Goal: Task Accomplishment & Management: Manage account settings

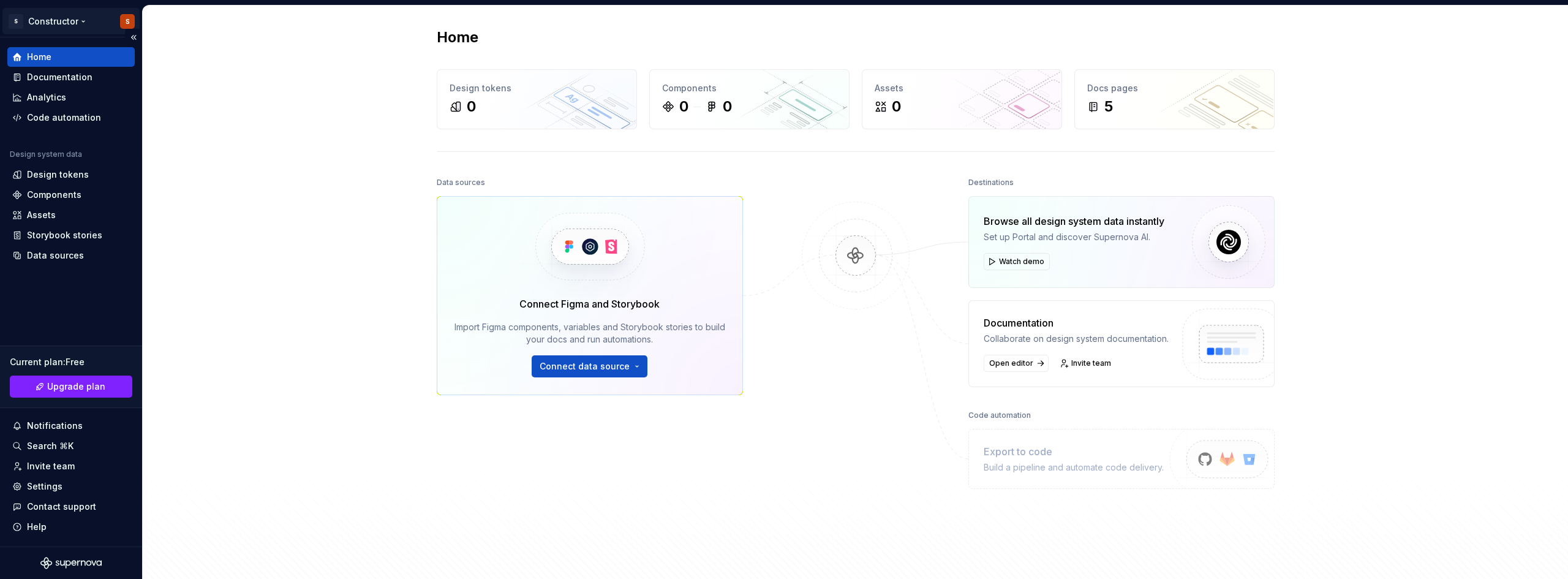
click at [71, 22] on html "S Constructor S Home Documentation Analytics Code automation Design system data…" at bounding box center [784, 289] width 1568 height 579
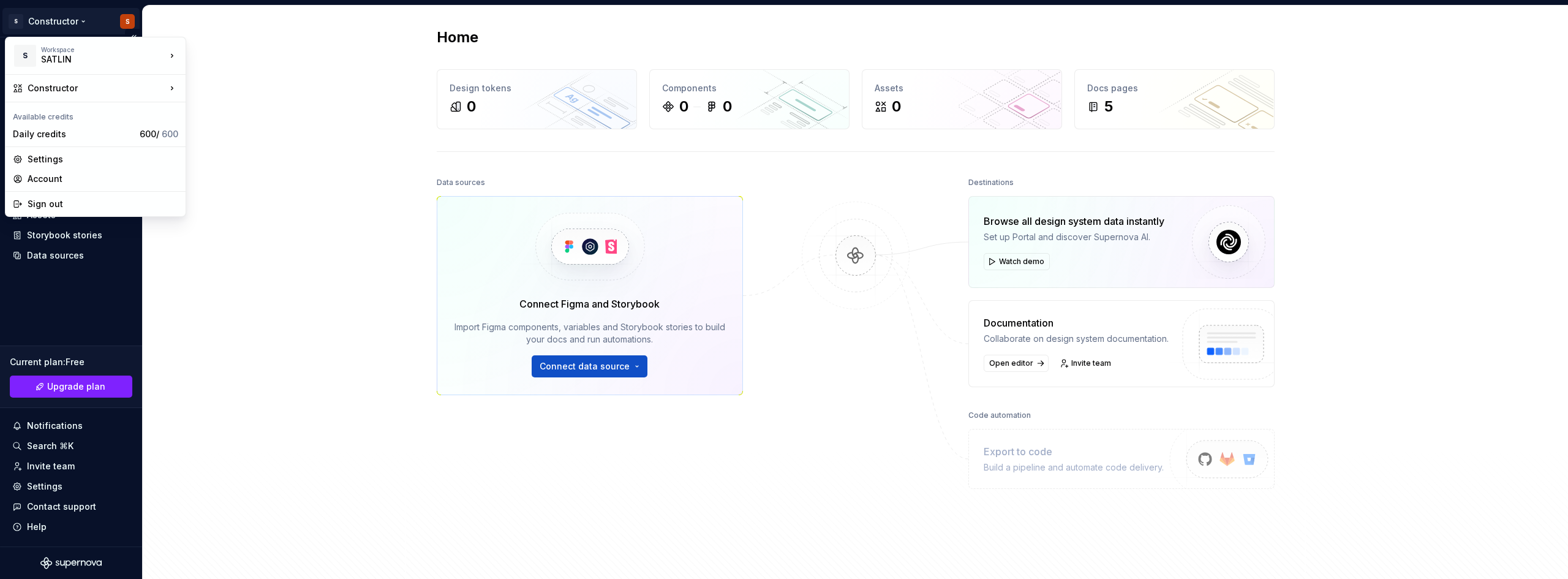
click at [71, 22] on html "S Constructor S Home Documentation Analytics Code automation Design system data…" at bounding box center [784, 289] width 1568 height 579
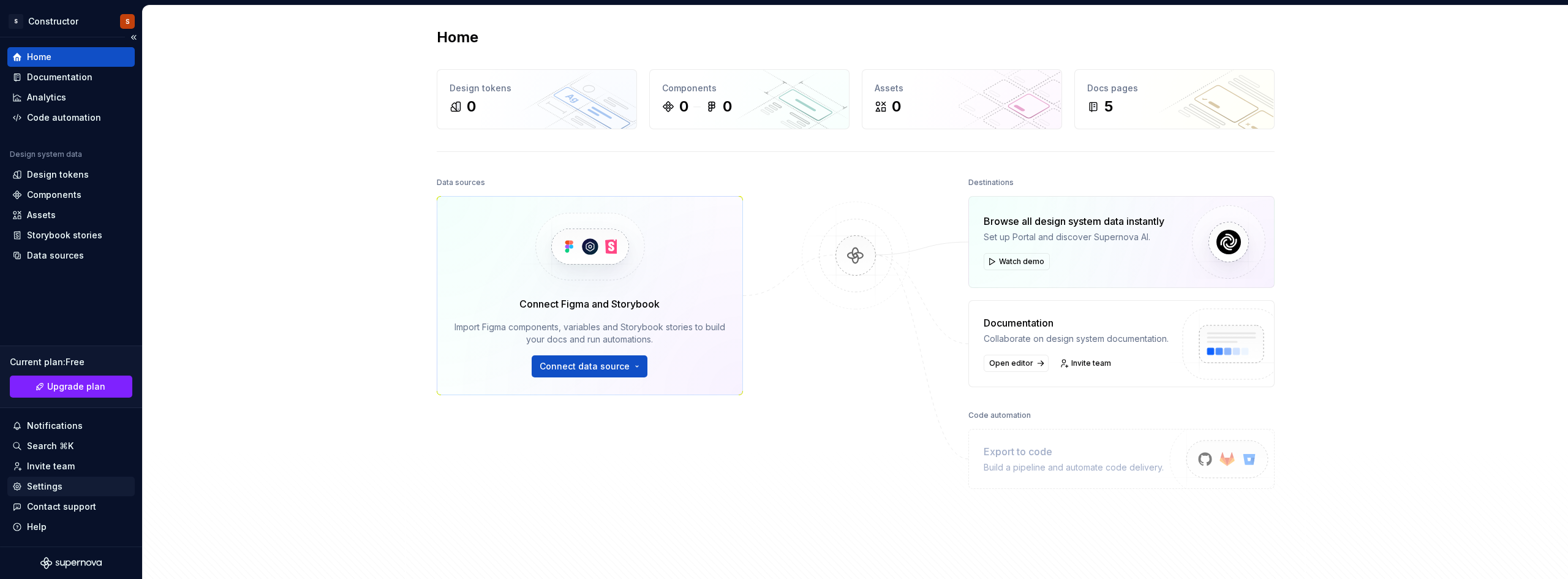
click at [68, 490] on div "Settings" at bounding box center [71, 487] width 117 height 12
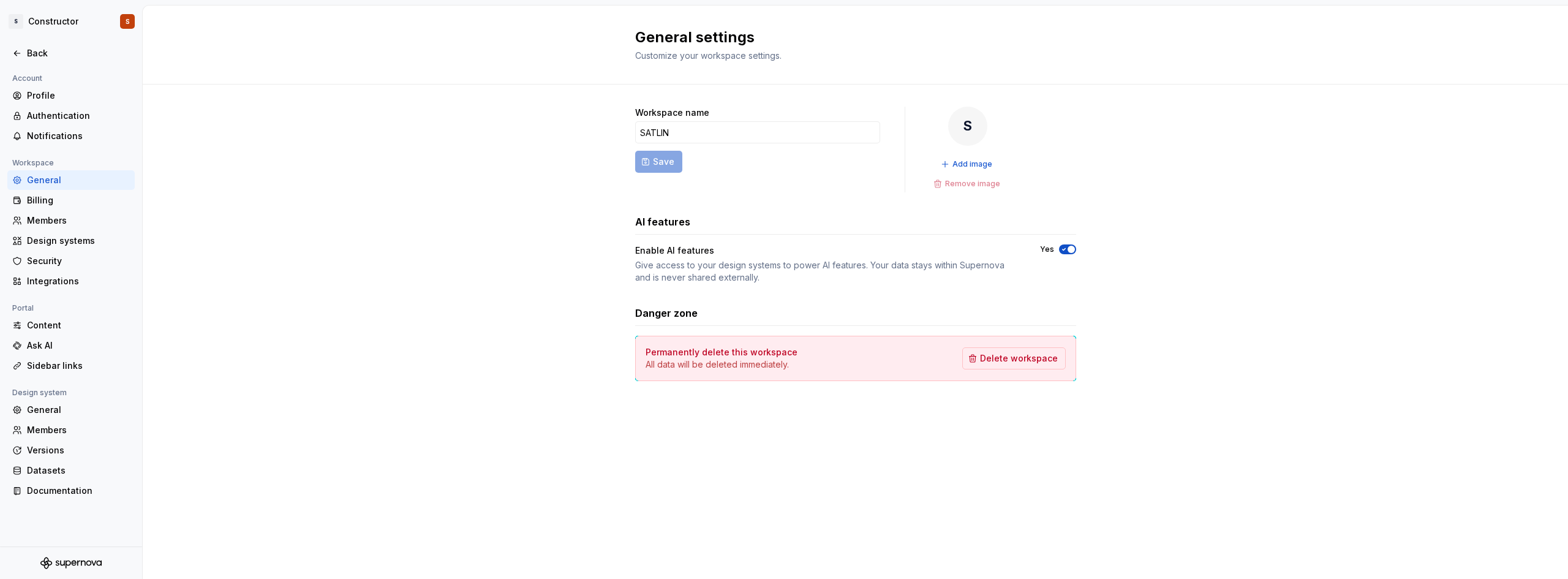
click at [657, 166] on form "Workspace name [PERSON_NAME]" at bounding box center [757, 150] width 245 height 86
drag, startPoint x: 693, startPoint y: 353, endPoint x: 790, endPoint y: 352, distance: 97.0
click at [790, 352] on div "Permanently delete this workspace All data will be deleted immediately. Delete …" at bounding box center [855, 358] width 420 height 24
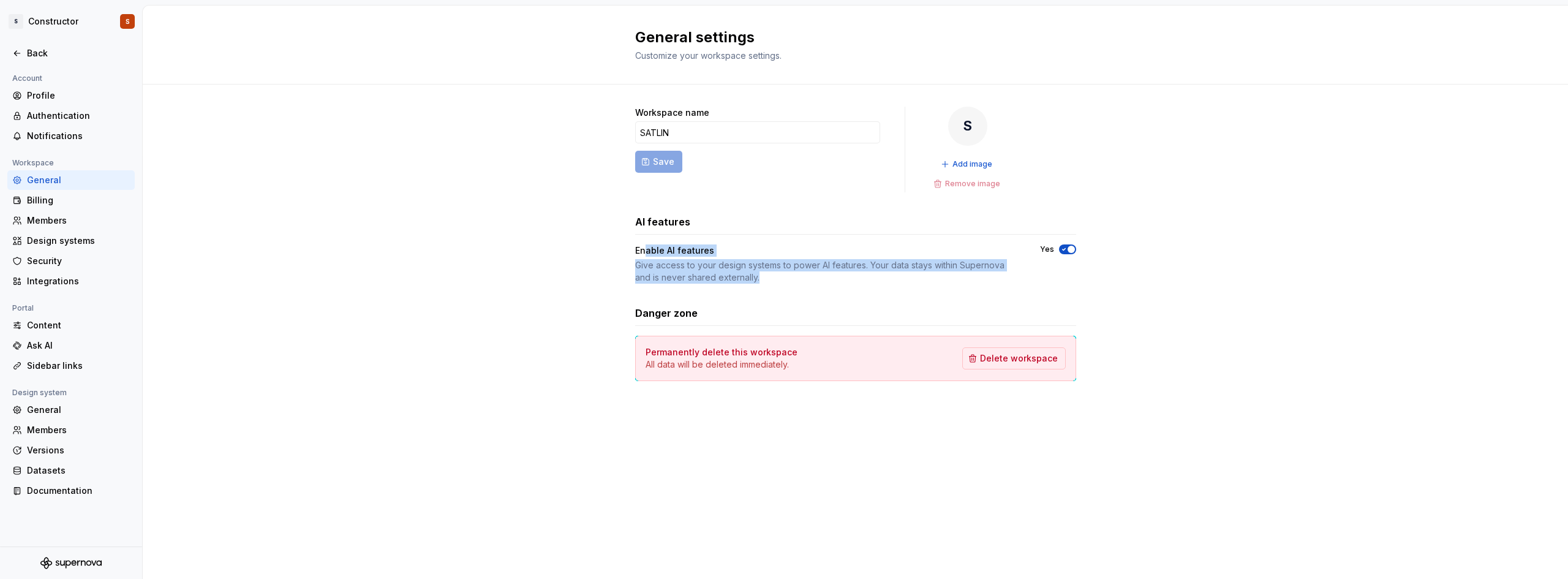
drag, startPoint x: 647, startPoint y: 257, endPoint x: 796, endPoint y: 287, distance: 152.0
click at [796, 287] on div "Workspace name SATLIN Save S Add image Remove image AI features Enable AI featu…" at bounding box center [855, 244] width 441 height 274
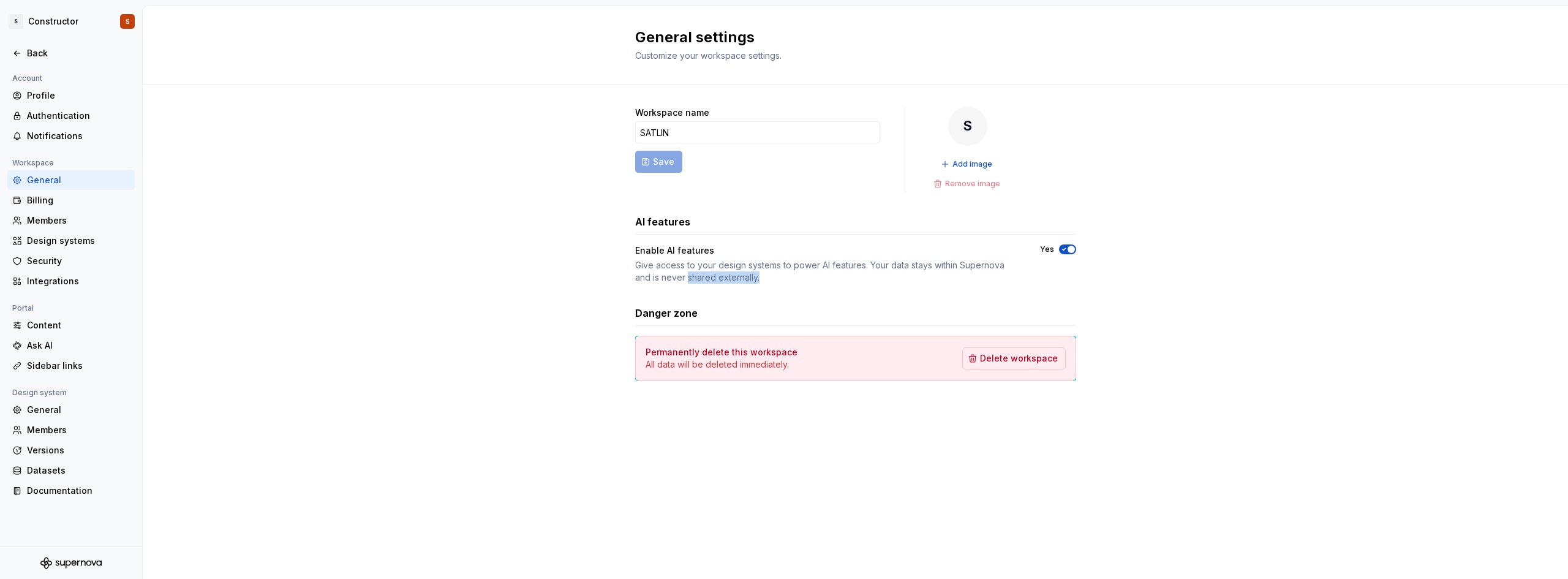
drag, startPoint x: 796, startPoint y: 287, endPoint x: 636, endPoint y: 259, distance: 162.4
click at [665, 266] on div "Workspace name SATLIN Save S Add image Remove image AI features Enable AI featu…" at bounding box center [855, 244] width 441 height 274
click at [87, 204] on div "Billing" at bounding box center [78, 200] width 103 height 12
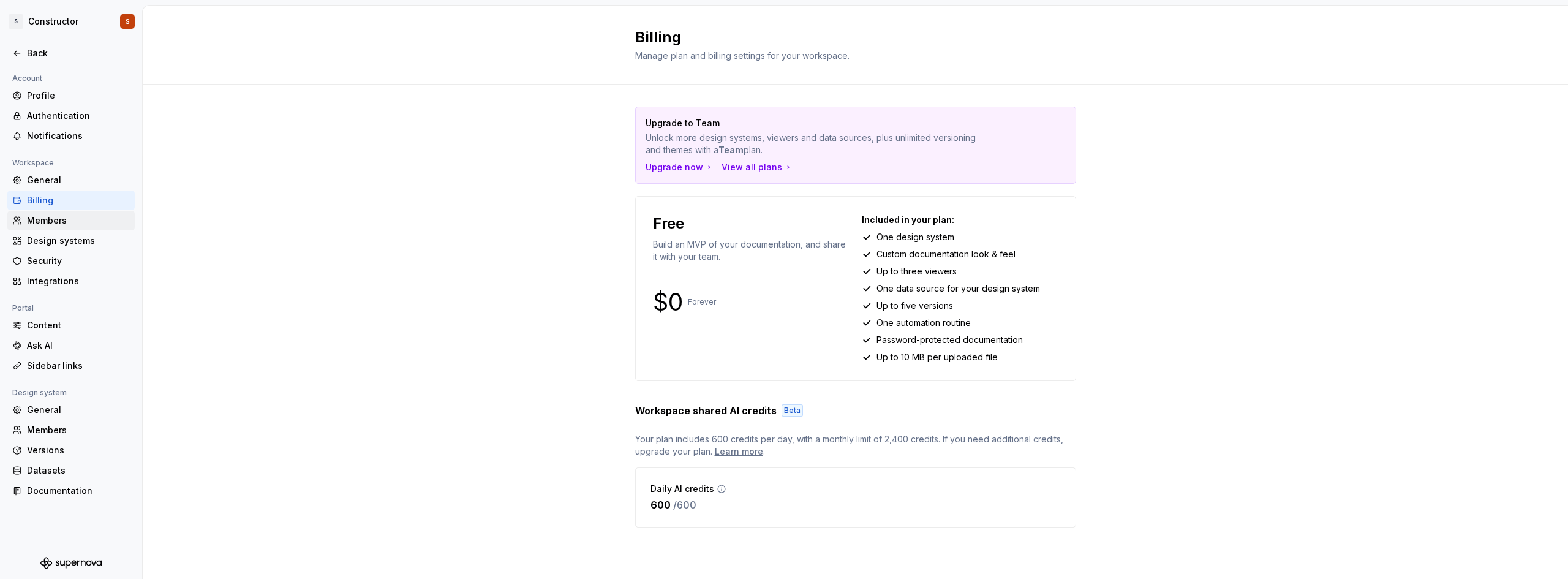
click at [85, 220] on div "Members" at bounding box center [78, 220] width 103 height 12
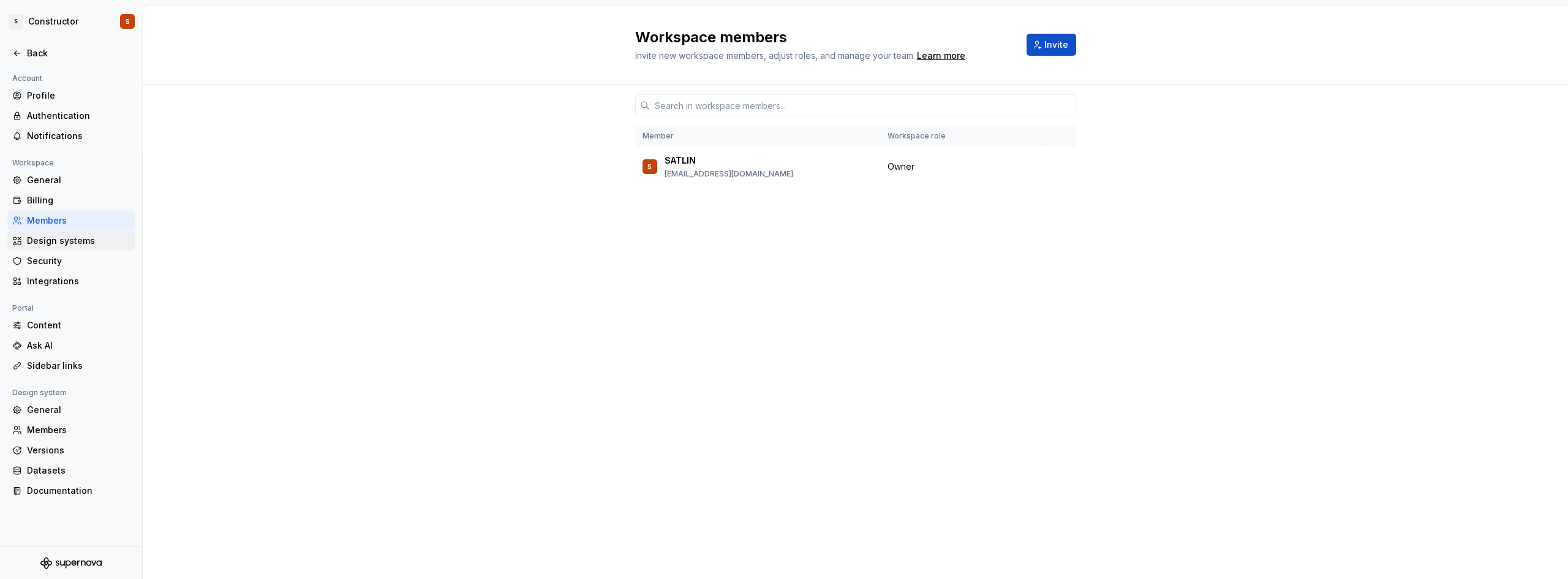
click at [74, 235] on div "Design systems" at bounding box center [78, 241] width 103 height 12
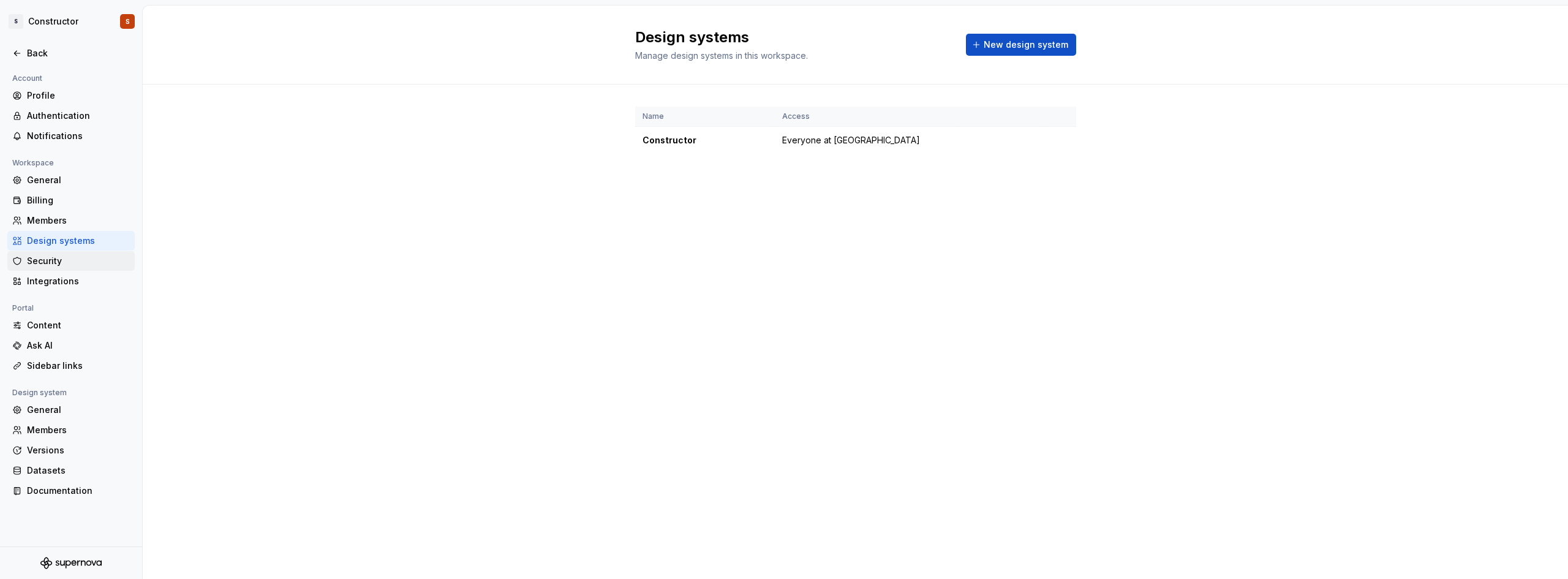
click at [63, 256] on div "Security" at bounding box center [78, 261] width 103 height 12
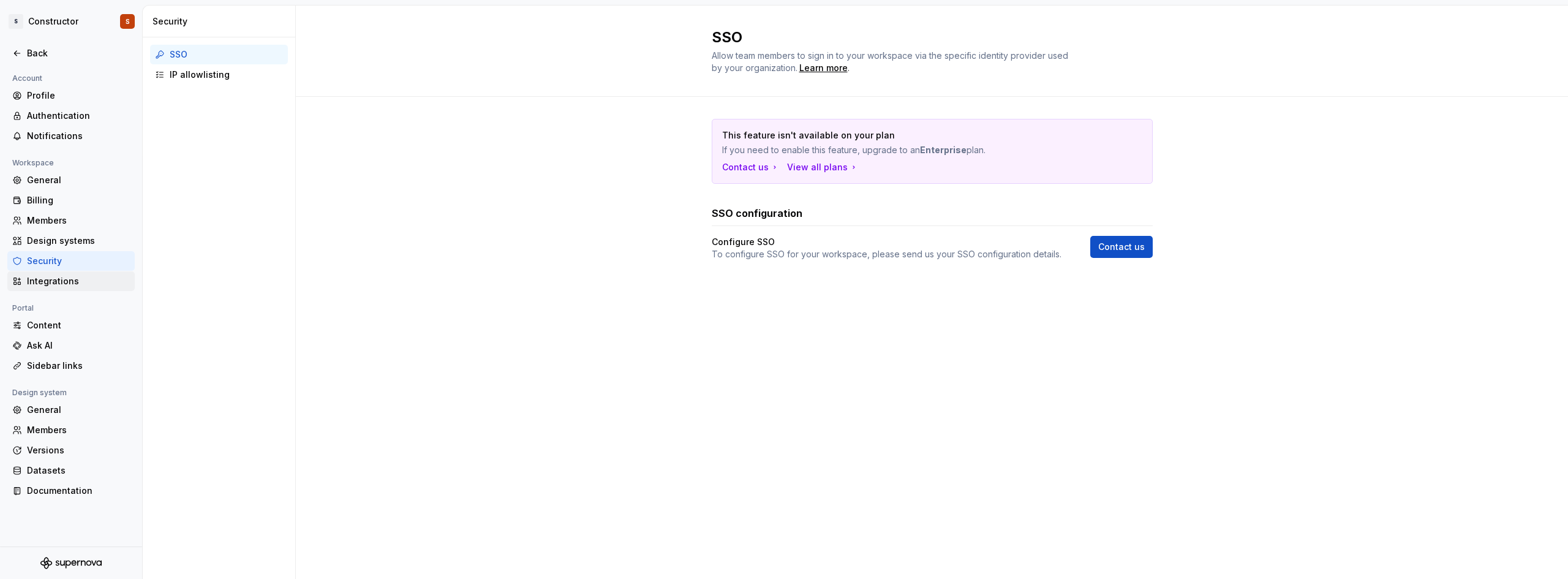
click at [63, 282] on div "Integrations" at bounding box center [78, 281] width 103 height 12
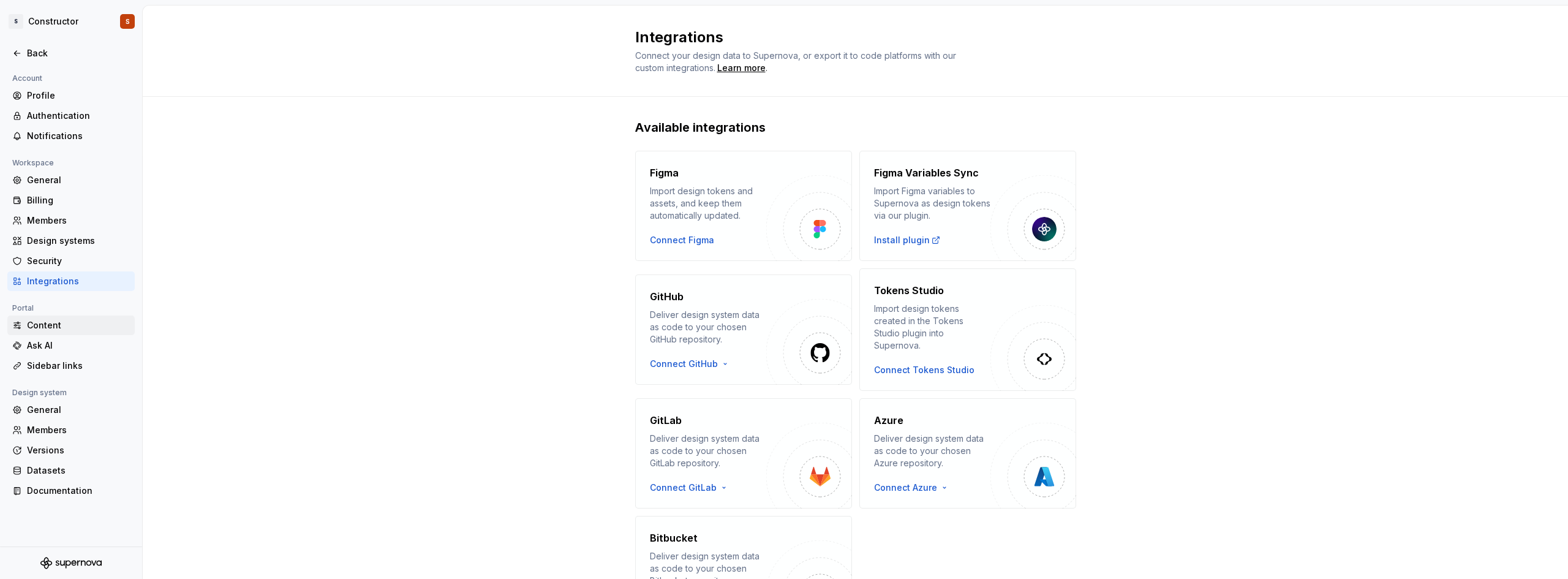
click at [48, 326] on div "Content" at bounding box center [78, 325] width 103 height 12
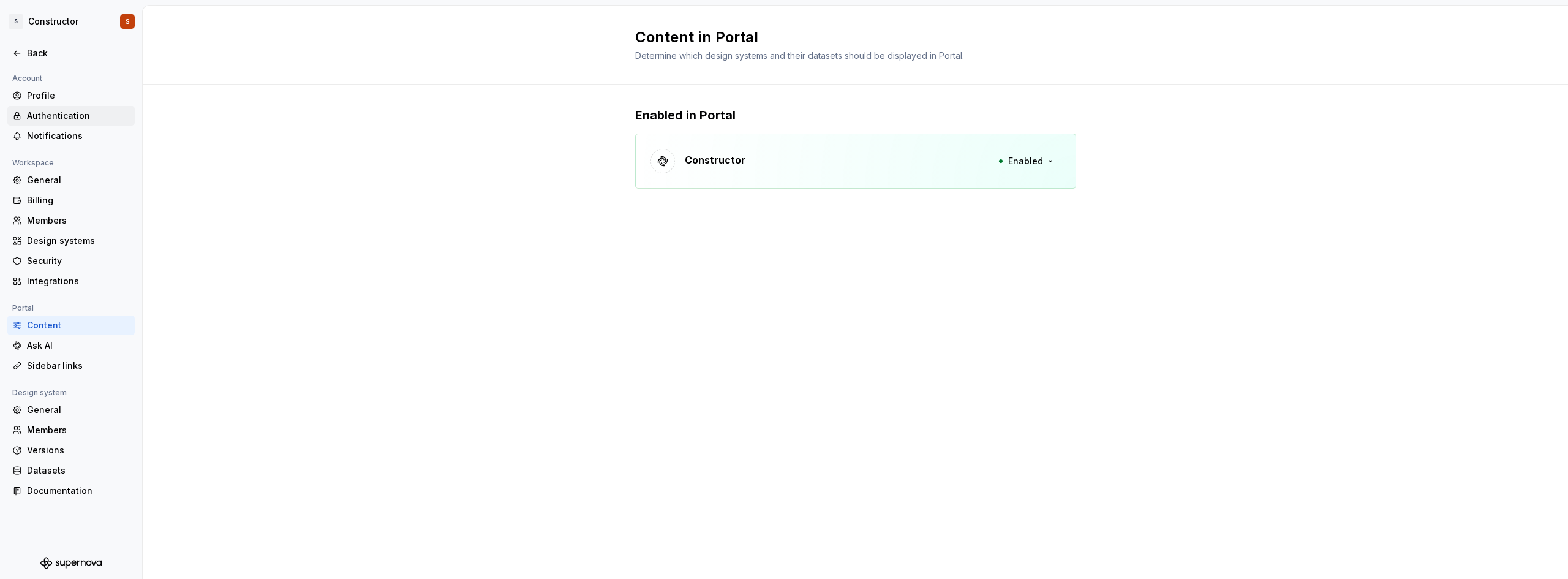
click at [60, 109] on div "Authentication" at bounding box center [71, 116] width 127 height 20
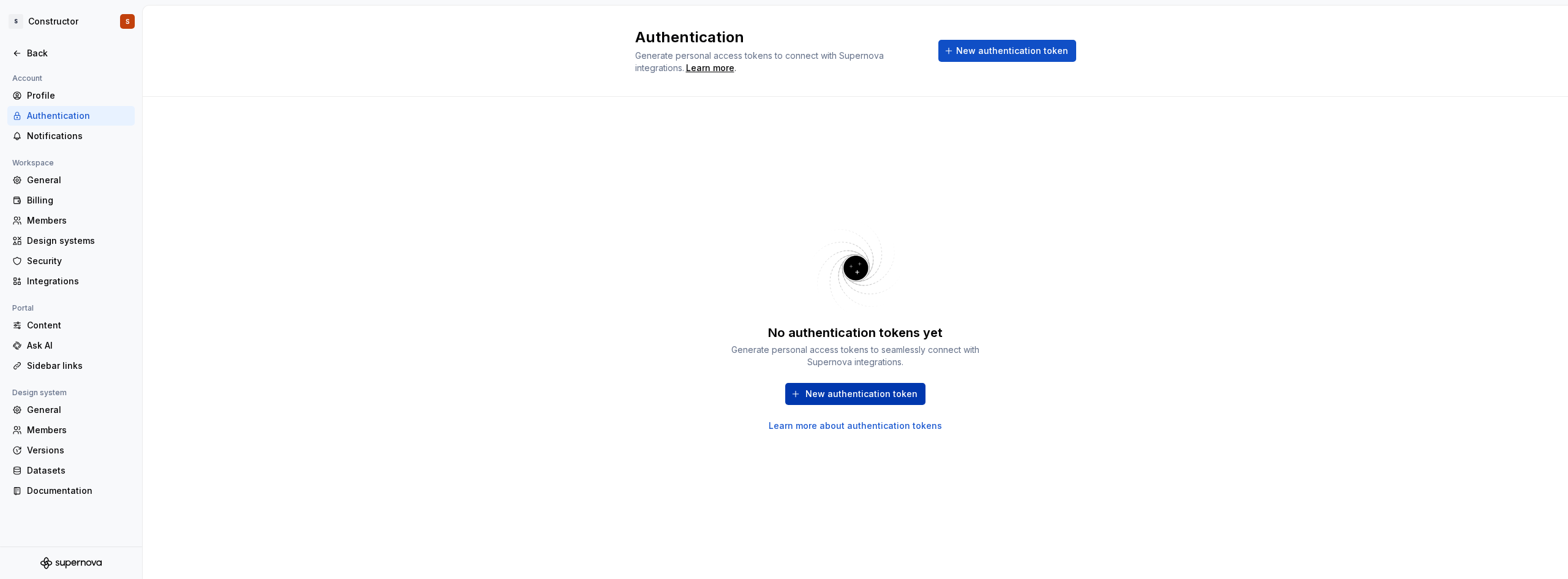
click at [861, 396] on span "New authentication token" at bounding box center [862, 394] width 112 height 12
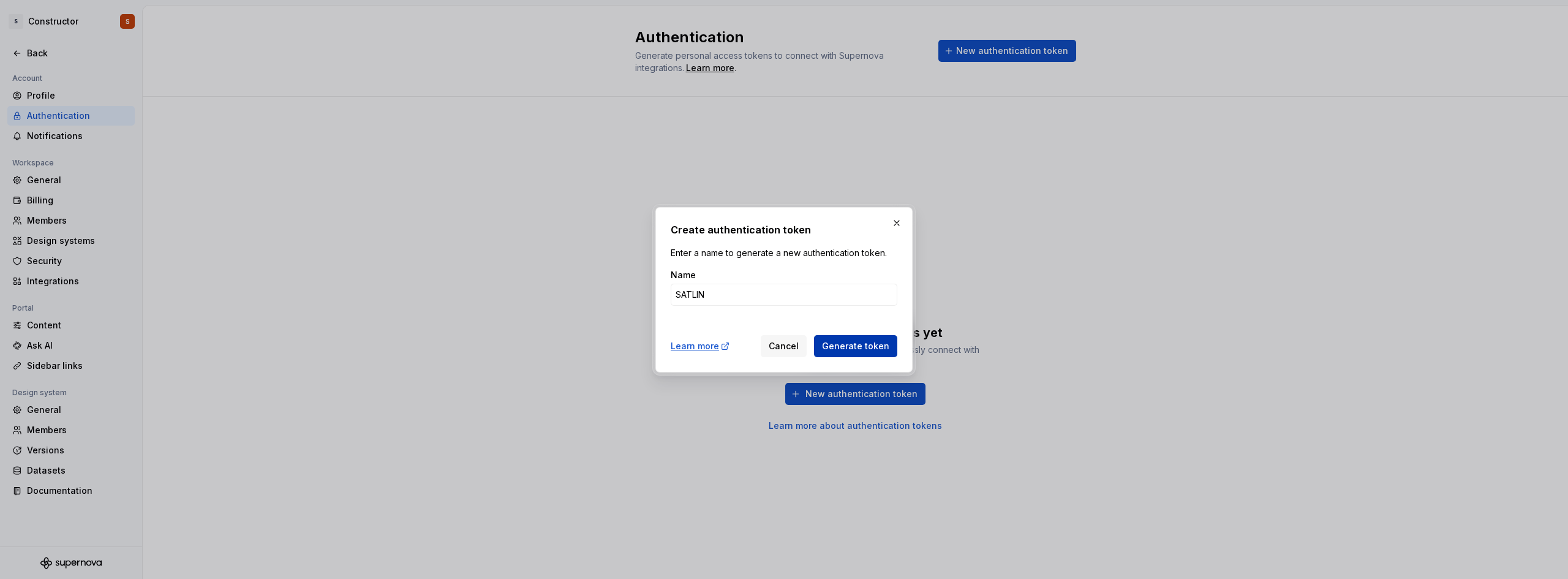
type input "SATLIN"
click at [845, 337] on button "Generate token" at bounding box center [855, 346] width 83 height 22
click at [844, 347] on span "Generate token" at bounding box center [855, 346] width 68 height 12
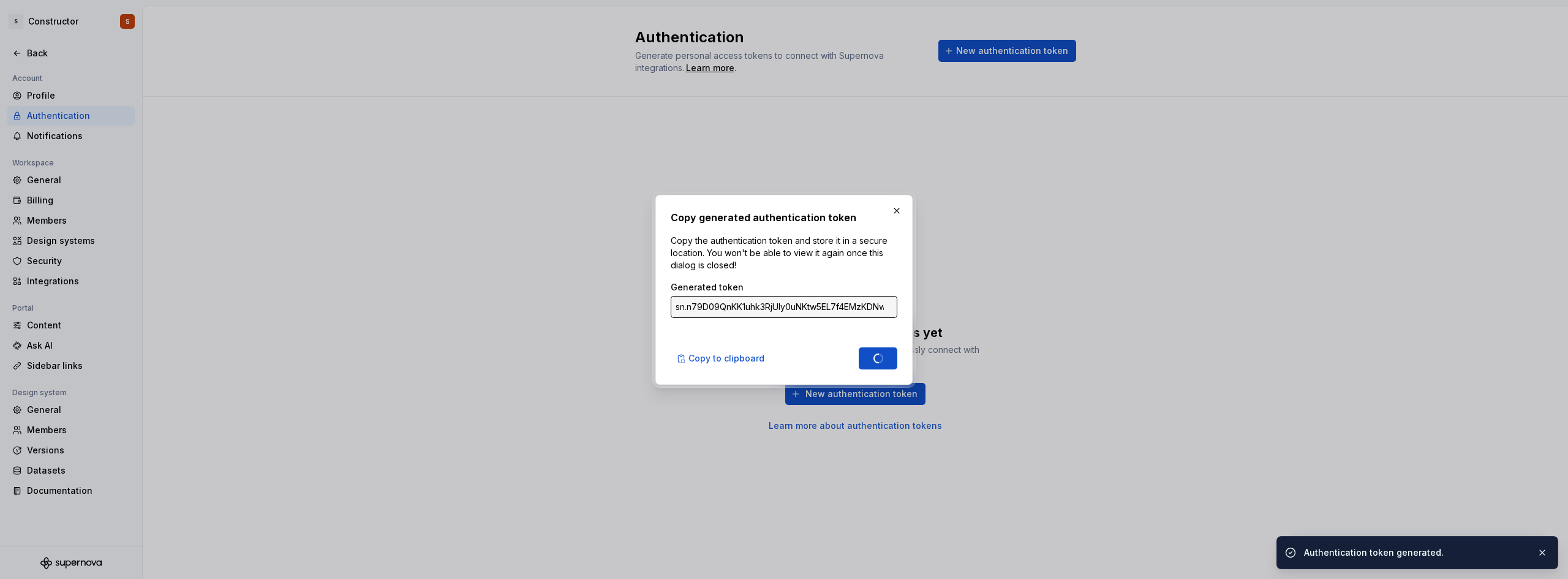
click at [844, 347] on div "Copy to clipboard Done" at bounding box center [784, 356] width 227 height 27
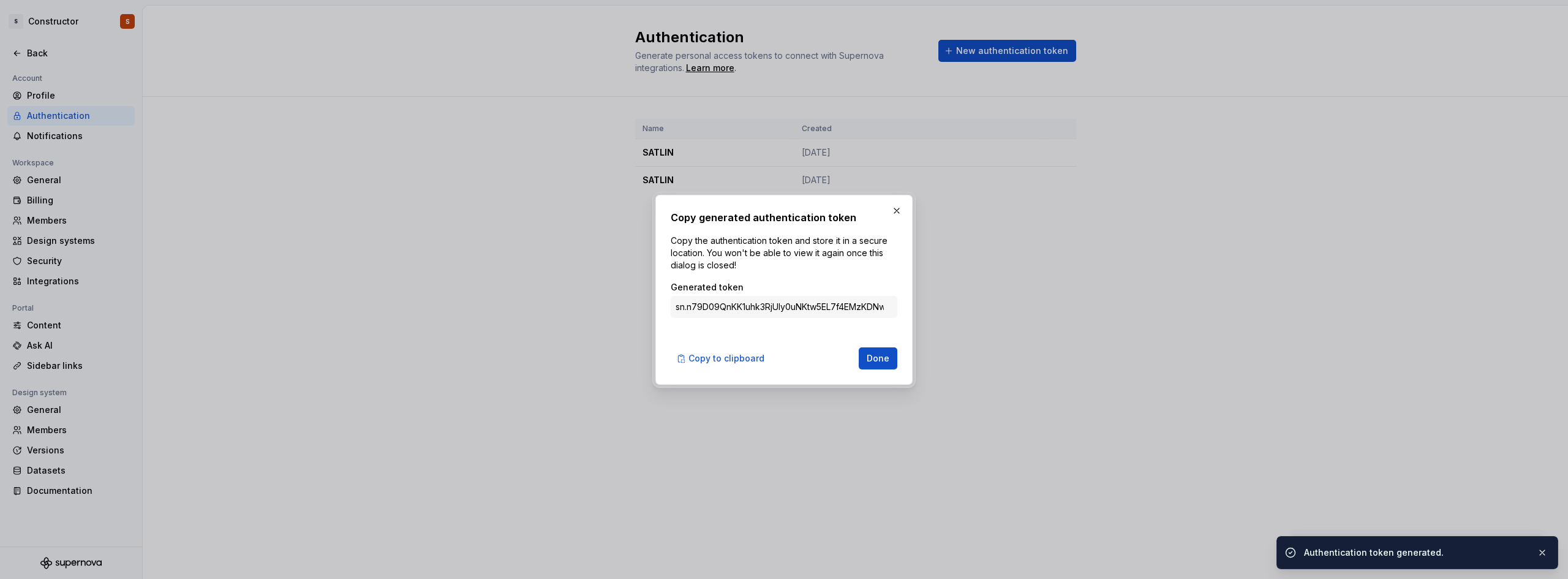
click at [856, 308] on input "sn.n79D09QnKK1uhk3RjUIy0uNKtw5EL7f4EMzKDNwpV7BSDHfFQAU4p6VZT6y8FQ5FCZRNjVo1pE7k…" at bounding box center [784, 307] width 227 height 22
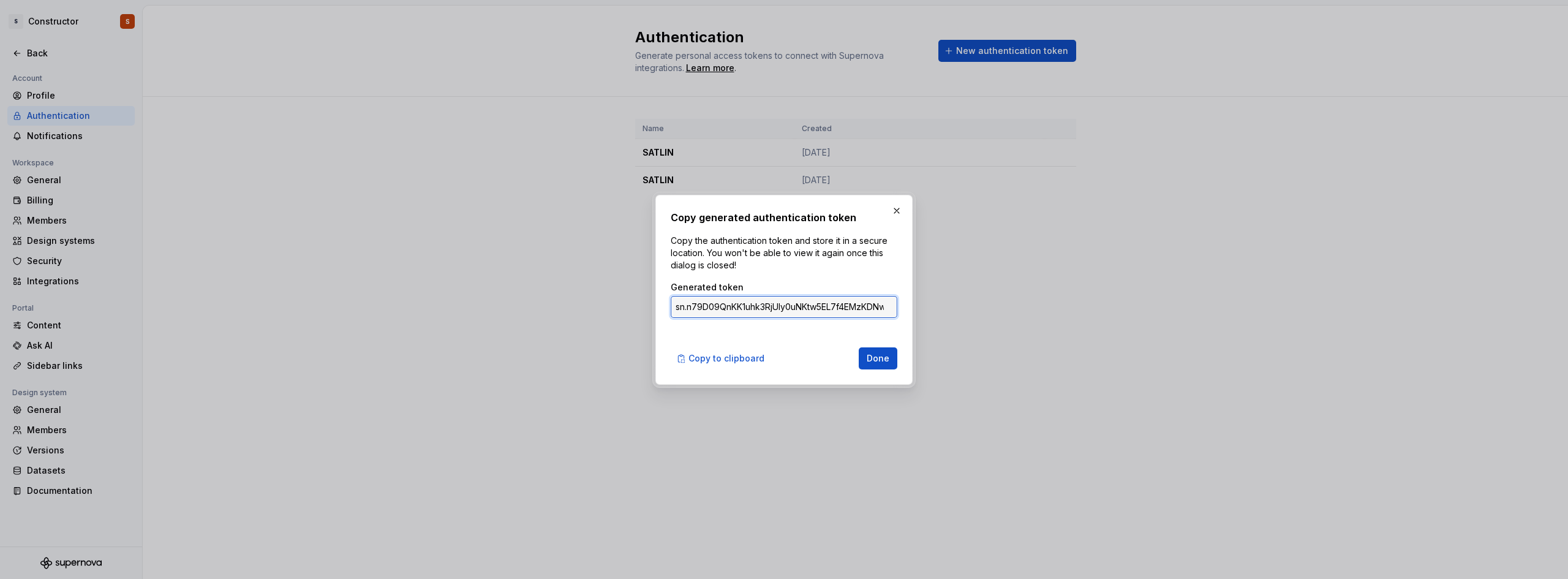
click at [857, 308] on input "sn.n79D09QnKK1uhk3RjUIy0uNKtw5EL7f4EMzKDNwpV7BSDHfFQAU4p6VZT6y8FQ5FCZRNjVo1pE7k…" at bounding box center [784, 307] width 227 height 22
drag, startPoint x: 857, startPoint y: 308, endPoint x: 569, endPoint y: 281, distance: 289.3
click at [569, 281] on div "Copy generated authentication token Copy the authentication token and store it …" at bounding box center [784, 289] width 1568 height 579
click at [709, 348] on button "Copy to clipboard" at bounding box center [722, 359] width 102 height 22
